Goal: Answer question/provide support: Share knowledge or assist other users

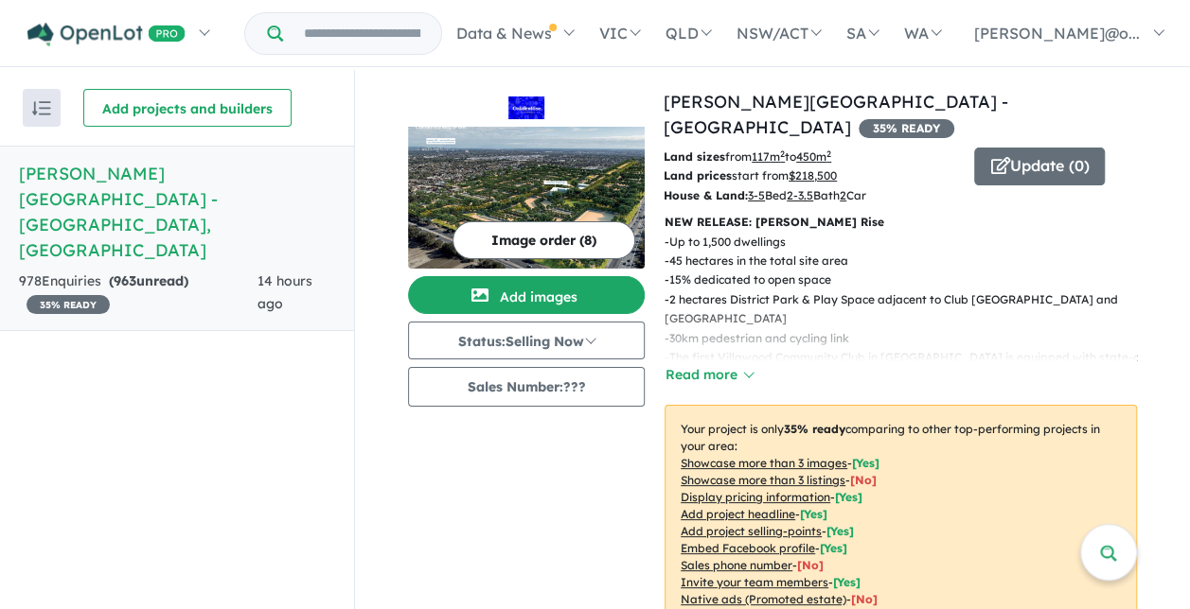
scroll to position [888, 0]
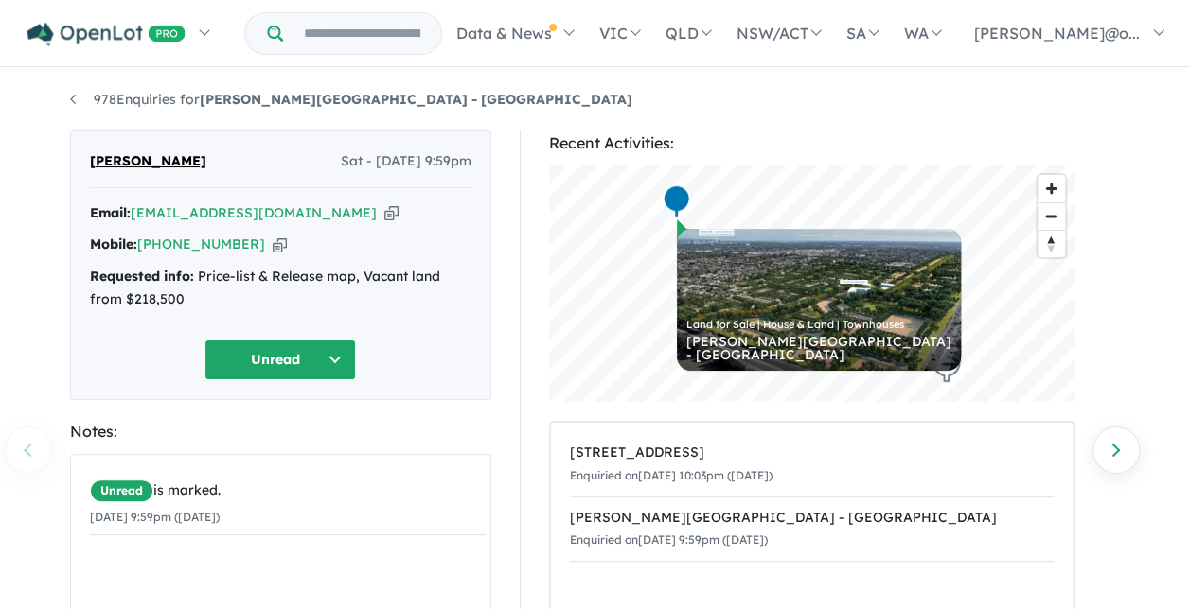
click at [105, 165] on span "[PERSON_NAME]" at bounding box center [148, 161] width 116 height 23
click at [337, 358] on button "Unread" at bounding box center [279, 360] width 151 height 41
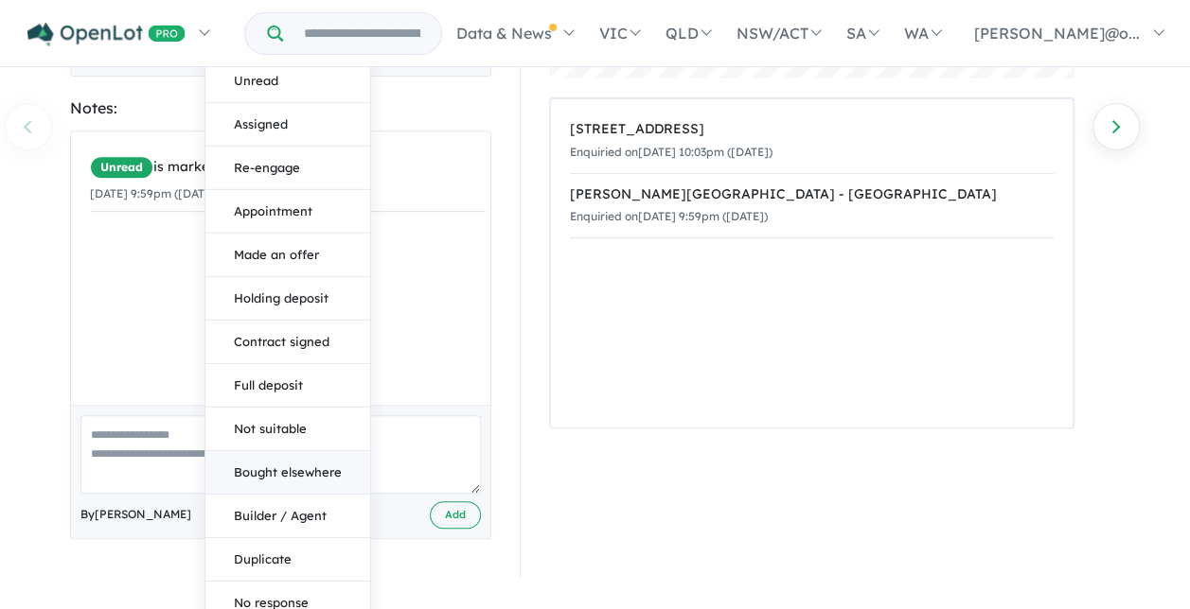
scroll to position [334, 0]
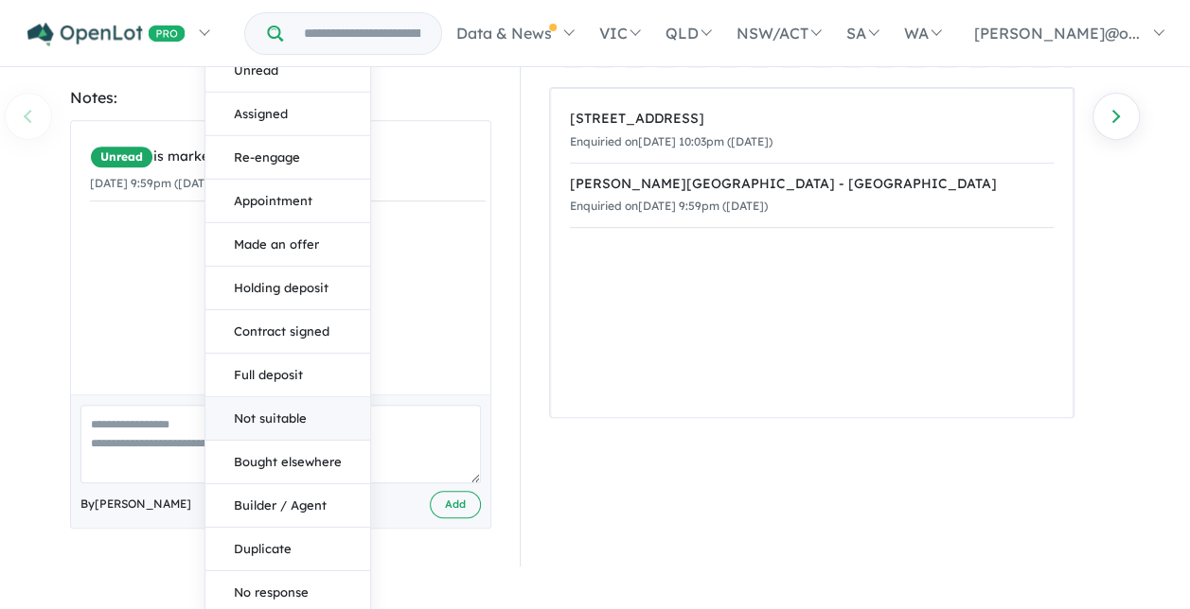
click at [277, 413] on button "Not suitable" at bounding box center [287, 419] width 165 height 44
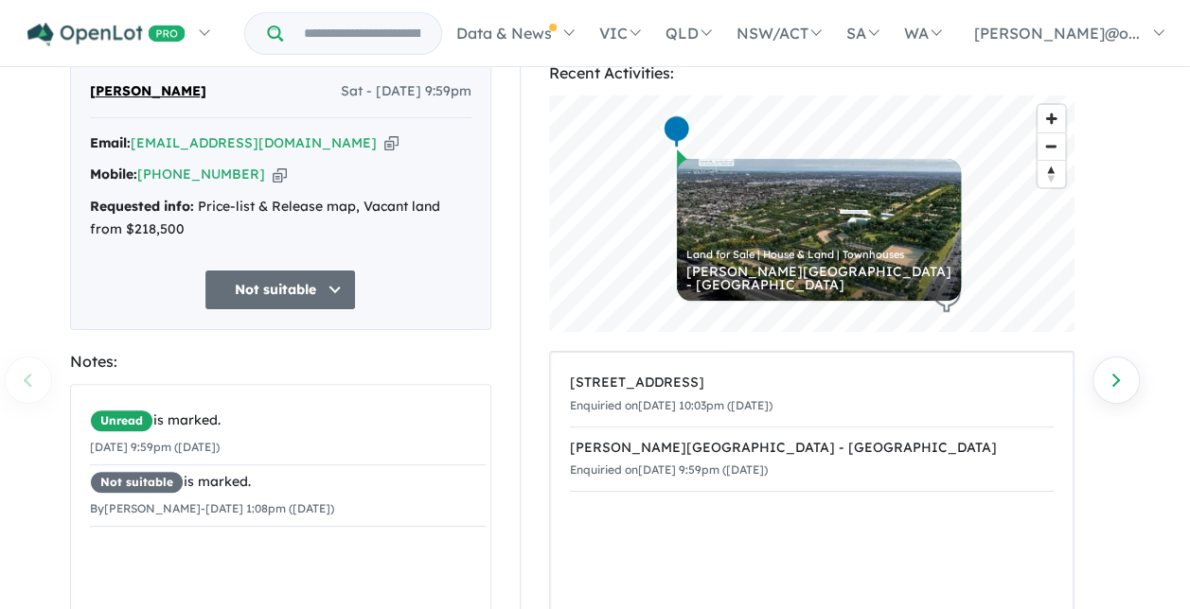
scroll to position [0, 0]
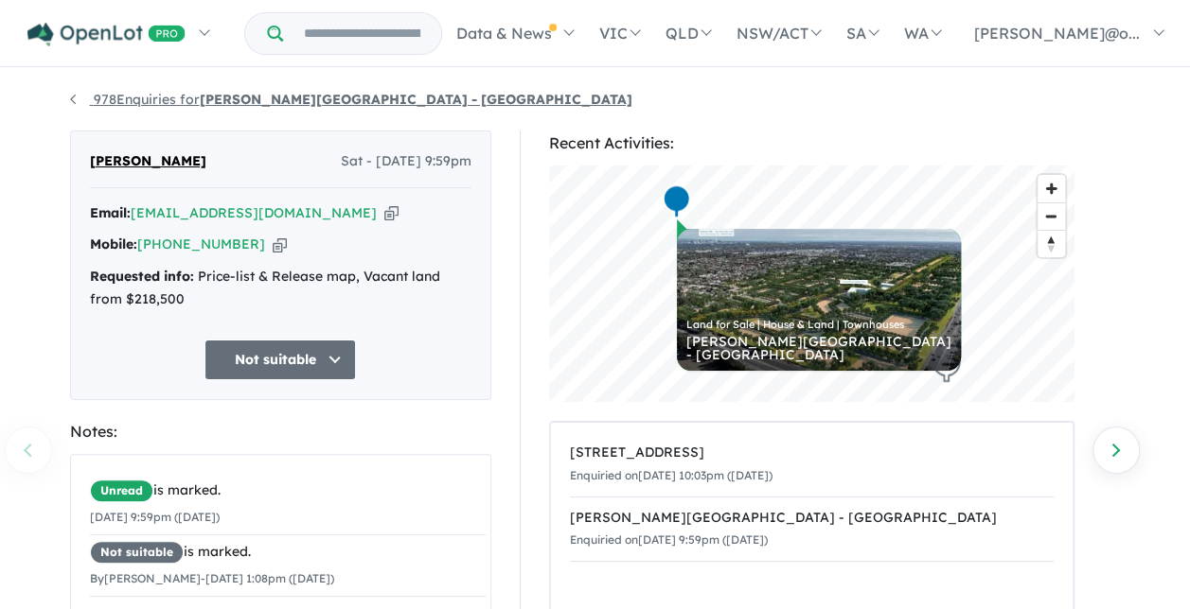
click at [71, 99] on link "978 Enquiries for [PERSON_NAME][GEOGRAPHIC_DATA] - [GEOGRAPHIC_DATA]" at bounding box center [351, 99] width 562 height 17
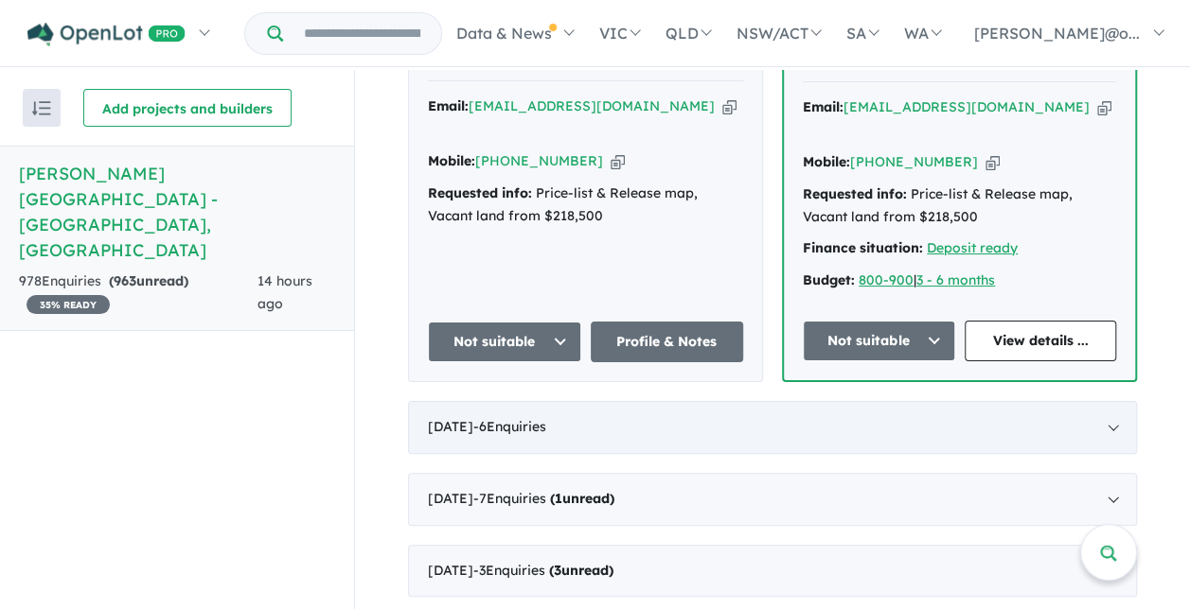
scroll to position [757, 0]
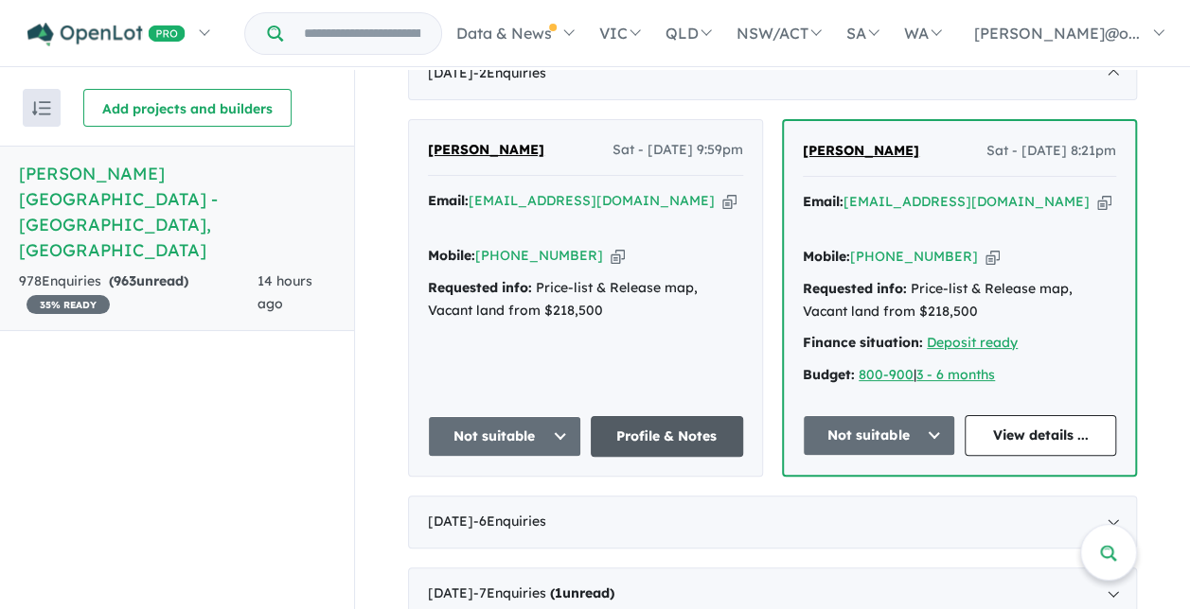
click at [681, 416] on link "Profile & Notes" at bounding box center [667, 436] width 153 height 41
